Goal: Information Seeking & Learning: Learn about a topic

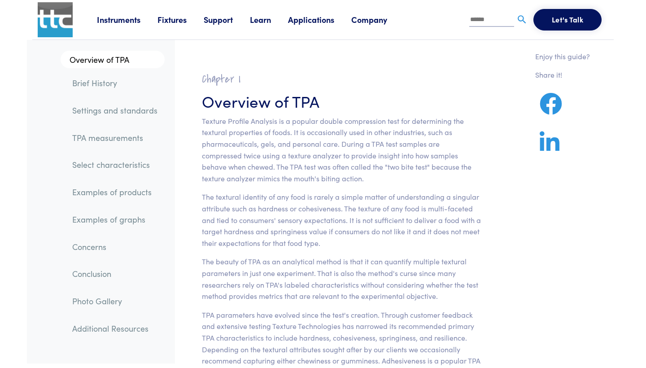
click at [117, 133] on link "TPA measurements" at bounding box center [115, 137] width 100 height 21
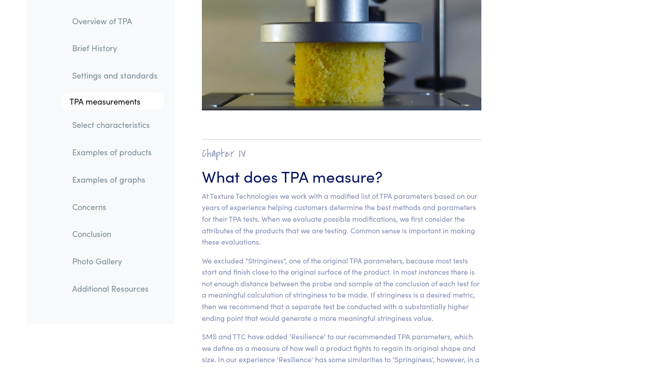
scroll to position [5531, 0]
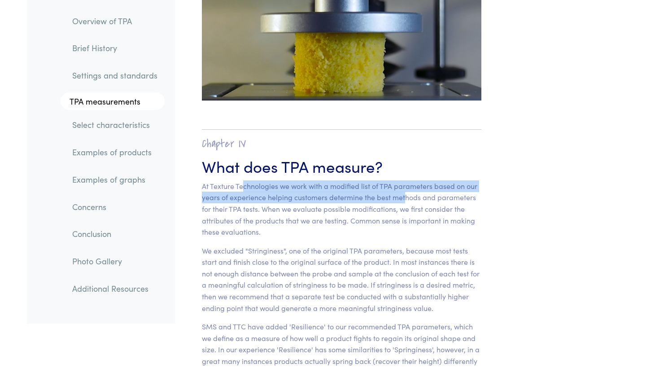
drag, startPoint x: 244, startPoint y: 78, endPoint x: 403, endPoint y: 82, distance: 159.2
click at [403, 180] on p "At Texture Technologies we work with a modified list of TPA parameters based on…" at bounding box center [341, 208] width 279 height 57
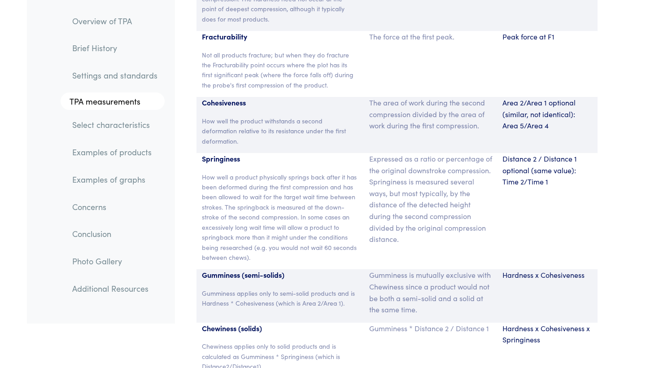
scroll to position [5996, 0]
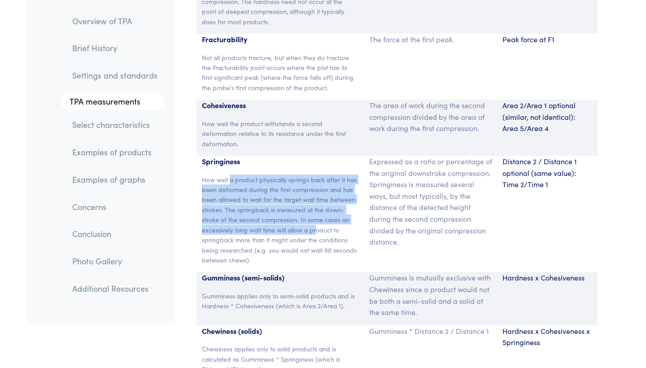
drag, startPoint x: 231, startPoint y: 60, endPoint x: 317, endPoint y: 105, distance: 97.9
click at [317, 174] on p "How well a product physically springs back after it has been deformed during th…" at bounding box center [280, 219] width 156 height 91
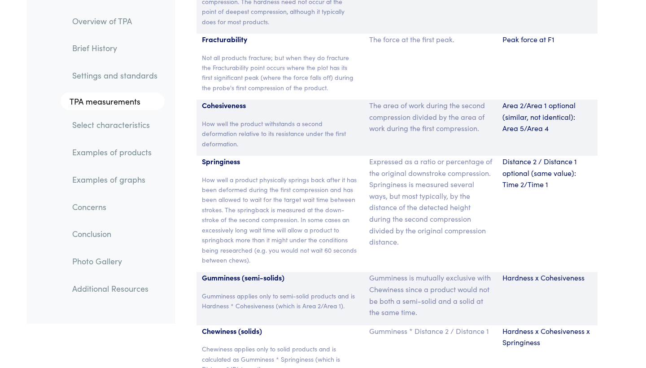
click at [268, 174] on p "How well a product physically springs back after it has been deformed during th…" at bounding box center [280, 219] width 156 height 91
drag, startPoint x: 261, startPoint y: 132, endPoint x: 331, endPoint y: 140, distance: 70.9
click at [331, 174] on p "How well a product physically springs back after it has been deformed during th…" at bounding box center [280, 219] width 156 height 91
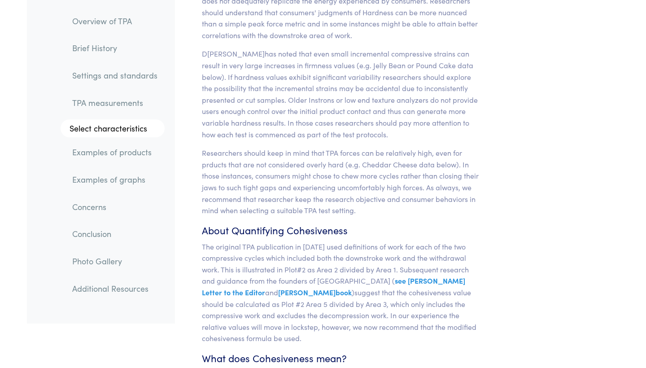
scroll to position [7421, 0]
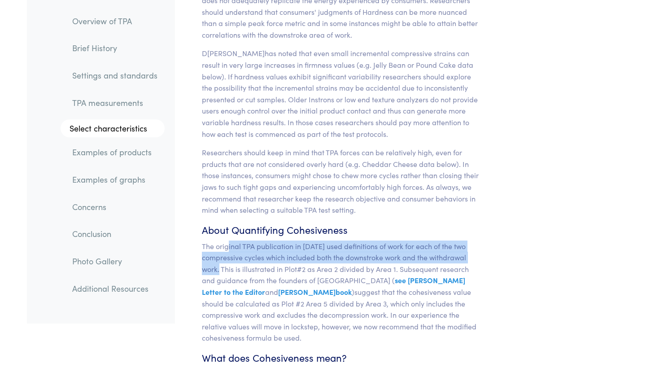
drag, startPoint x: 229, startPoint y: 108, endPoint x: 224, endPoint y: 132, distance: 24.3
click at [223, 240] on p "The original TPA publication in [DATE]3 used definitions of work for each of th…" at bounding box center [341, 291] width 279 height 103
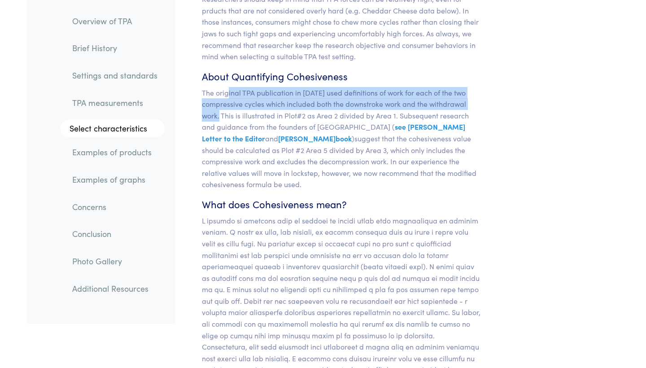
scroll to position [7577, 0]
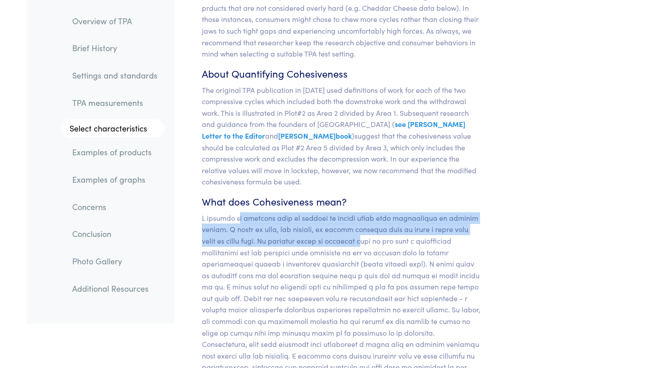
drag, startPoint x: 236, startPoint y: 76, endPoint x: 379, endPoint y: 97, distance: 144.0
click at [379, 212] on p at bounding box center [341, 332] width 279 height 241
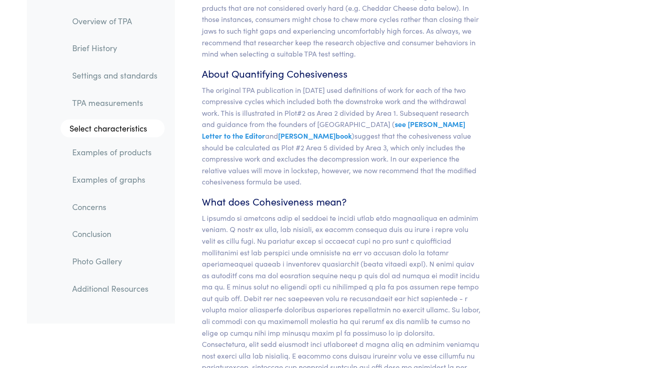
click at [391, 212] on p at bounding box center [341, 332] width 279 height 241
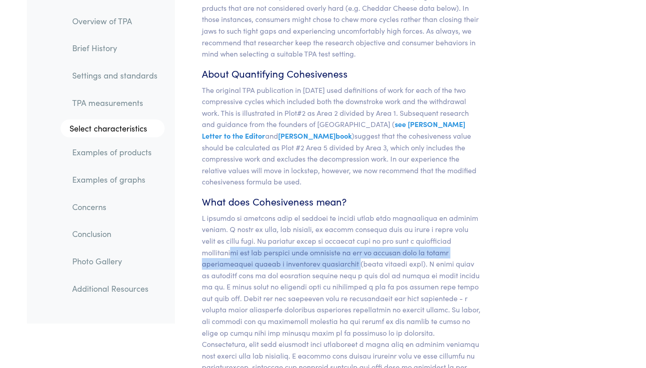
drag, startPoint x: 234, startPoint y: 111, endPoint x: 351, endPoint y: 118, distance: 117.2
click at [351, 212] on p at bounding box center [341, 332] width 279 height 241
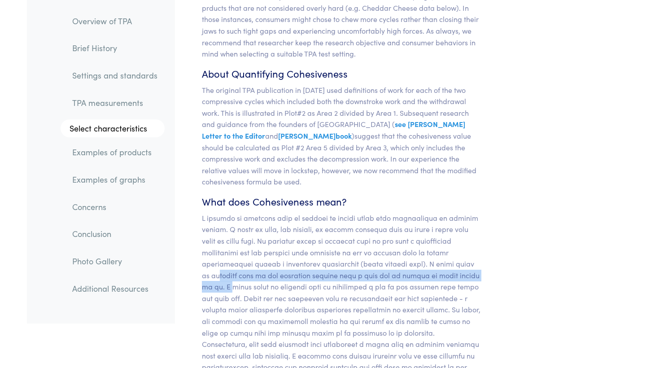
drag, startPoint x: 211, startPoint y: 134, endPoint x: 215, endPoint y: 145, distance: 11.9
click at [215, 212] on p at bounding box center [341, 332] width 279 height 241
